Goal: Transaction & Acquisition: Book appointment/travel/reservation

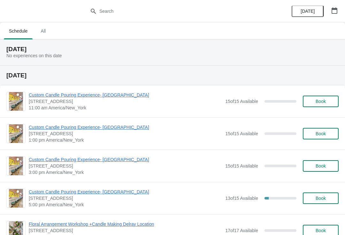
click at [331, 99] on span "Book" at bounding box center [320, 101] width 24 height 5
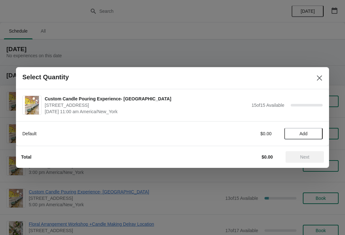
click at [309, 126] on div "Default $0.00 Add" at bounding box center [172, 130] width 300 height 18
click at [304, 133] on span "Add" at bounding box center [303, 133] width 8 height 5
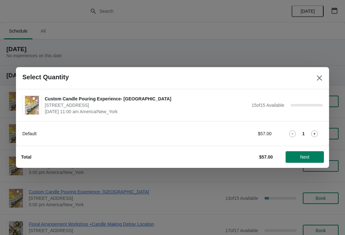
click at [311, 136] on icon at bounding box center [314, 133] width 7 height 7
click at [307, 155] on span "Next" at bounding box center [304, 156] width 9 height 5
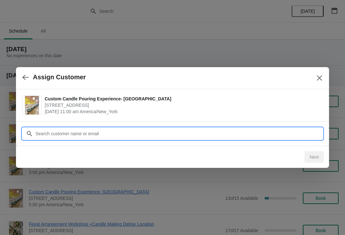
click at [138, 132] on input "Customer" at bounding box center [178, 133] width 287 height 11
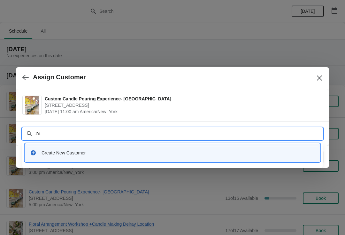
type input "[PERSON_NAME]"
click at [112, 153] on div "Create New Customer" at bounding box center [177, 152] width 273 height 6
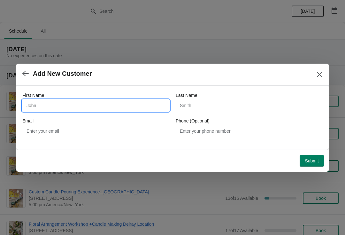
click at [93, 105] on input "First Name" at bounding box center [95, 105] width 147 height 11
type input "[PERSON_NAME]"
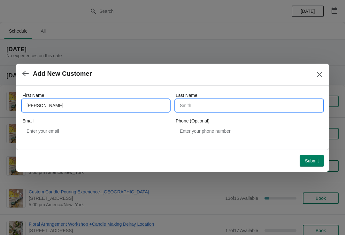
click at [228, 107] on input "Last Name" at bounding box center [249, 105] width 147 height 11
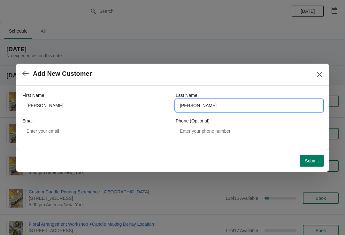
type input "[PERSON_NAME]"
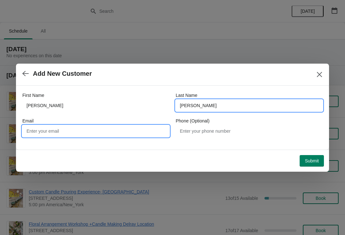
click at [151, 131] on input "Email" at bounding box center [95, 130] width 147 height 11
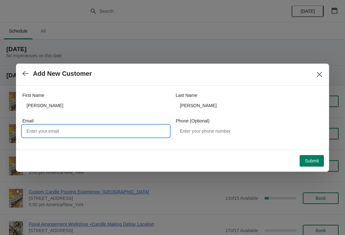
click at [313, 161] on span "Submit" at bounding box center [312, 160] width 14 height 5
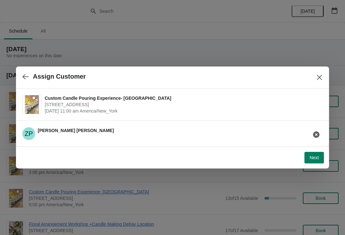
click at [316, 158] on span "Next" at bounding box center [313, 157] width 9 height 5
select select "Friend"
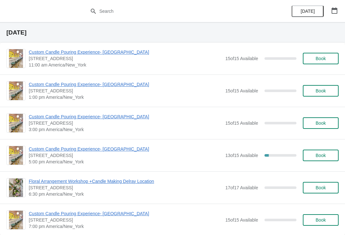
scroll to position [44, 0]
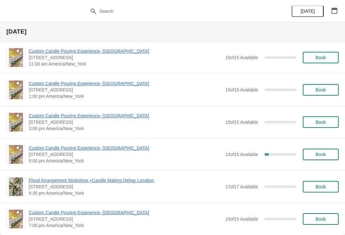
click at [331, 149] on button "Book" at bounding box center [321, 153] width 36 height 11
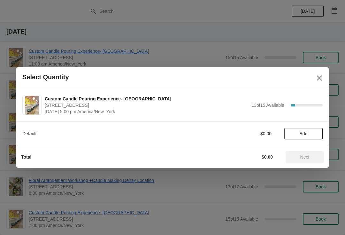
click at [320, 134] on button "Add" at bounding box center [303, 133] width 38 height 11
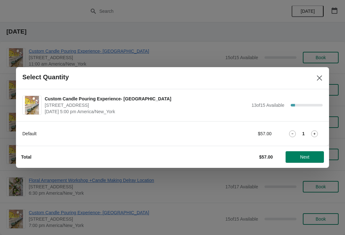
click at [307, 153] on button "Next" at bounding box center [304, 156] width 38 height 11
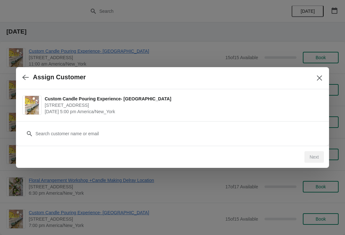
click at [22, 74] on button "button" at bounding box center [25, 77] width 11 height 12
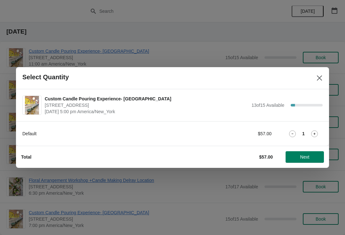
click at [323, 74] on button "Close" at bounding box center [318, 77] width 11 height 11
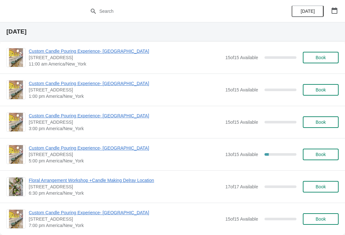
click at [120, 150] on span "Custom Candle Pouring Experience- [GEOGRAPHIC_DATA]" at bounding box center [125, 148] width 193 height 6
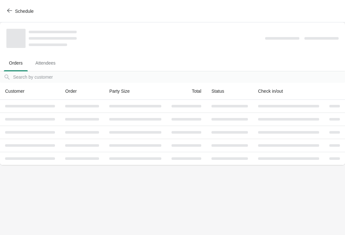
scroll to position [0, 0]
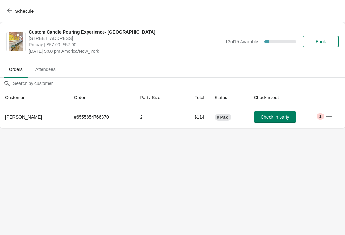
click at [334, 113] on button "button" at bounding box center [328, 115] width 11 height 11
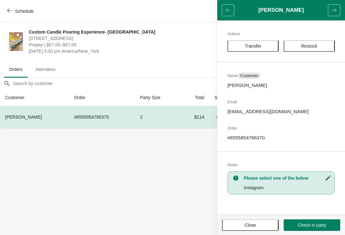
click at [260, 49] on span "Transfer" at bounding box center [253, 45] width 17 height 5
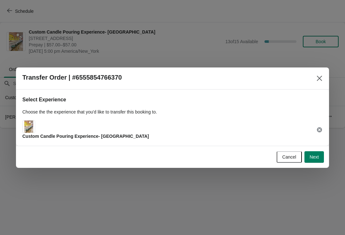
click at [318, 154] on span "Next" at bounding box center [313, 156] width 9 height 5
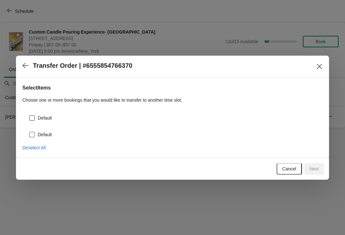
click at [41, 138] on label "Default" at bounding box center [40, 134] width 23 height 9
click at [29, 132] on input "Default" at bounding box center [29, 132] width 0 height 0
checkbox input "true"
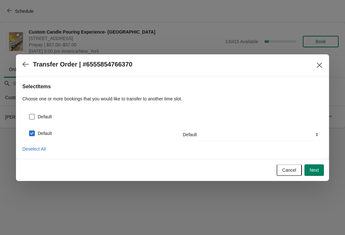
click at [34, 114] on span at bounding box center [32, 117] width 6 height 6
click at [29, 114] on input "Default" at bounding box center [29, 114] width 0 height 0
checkbox input "true"
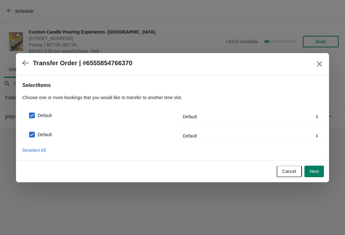
click at [321, 175] on button "Next" at bounding box center [313, 170] width 19 height 11
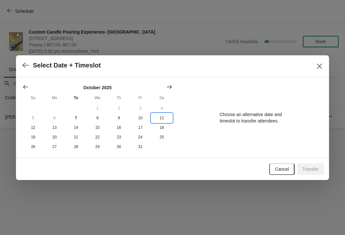
click at [163, 119] on button "11" at bounding box center [161, 118] width 21 height 10
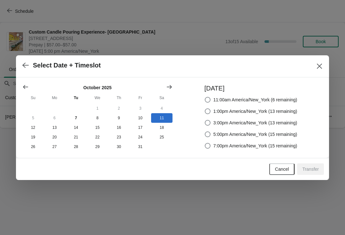
click at [24, 66] on icon "button" at bounding box center [25, 65] width 6 height 6
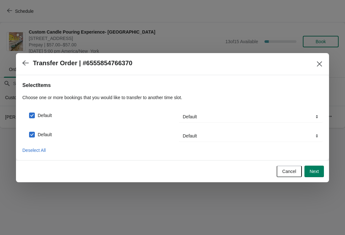
click at [27, 57] on button "button" at bounding box center [25, 63] width 11 height 12
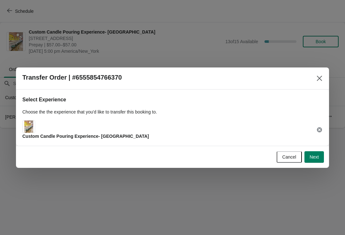
click at [325, 74] on button "Close" at bounding box center [318, 77] width 11 height 11
